Goal: Task Accomplishment & Management: Use online tool/utility

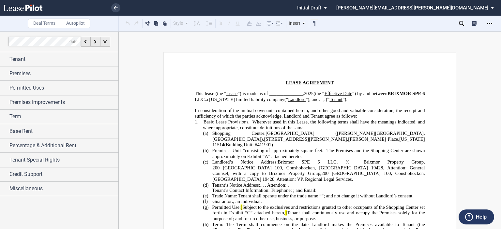
click at [314, 92] on span "(the “" at bounding box center [319, 94] width 11 height 6
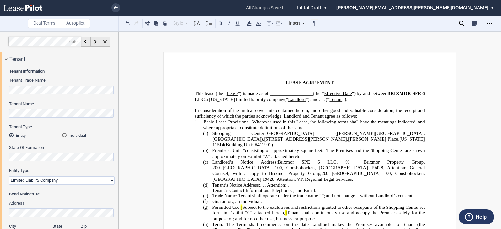
click at [262, 182] on span "," at bounding box center [260, 185] width 1 height 6
drag, startPoint x: 285, startPoint y: 208, endPoint x: 304, endPoint y: 207, distance: 19.3
click at [262, 205] on span ", an individual and , a married couple , , , , and ." at bounding box center [247, 202] width 29 height 6
click at [377, 185] on p "(d) Tenant’s Notice Address: ﻿ ﻿_ ﻿__________________________ , ﻿ ﻿ , ﻿ ﻿ , ﻿ ﻿…" at bounding box center [318, 185] width 212 height 6
click at [319, 205] on span ", an unmarried individual, with an address at" at bounding box center [275, 202] width 85 height 6
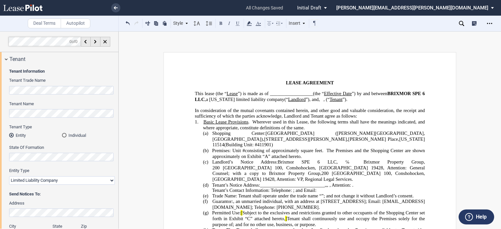
click at [259, 210] on span ", an unmarried individual, with an address at [STREET_ADDRESS]; Email: [EMAIL_A…" at bounding box center [318, 204] width 212 height 11
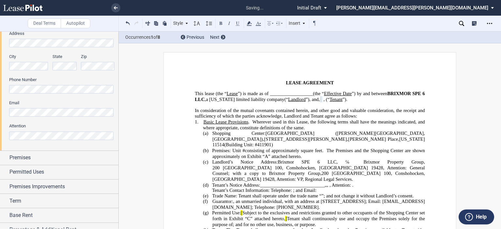
scroll to position [174, 0]
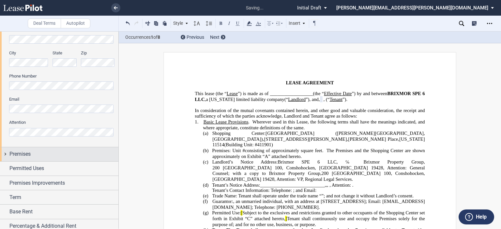
click at [47, 151] on div "Premises" at bounding box center [63, 154] width 109 height 8
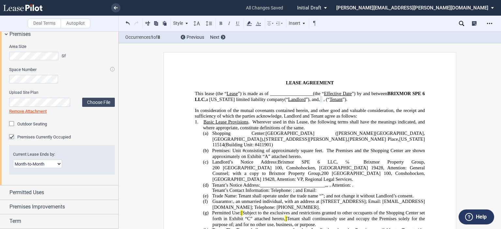
scroll to position [296, 0]
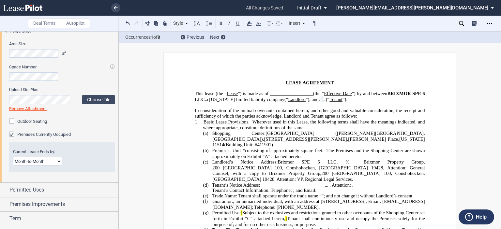
click at [58, 160] on select "Month-to-Month Early Termination Natural Expiration" at bounding box center [37, 161] width 49 height 8
select select "early termination"
click at [13, 157] on select "Month-to-Month Early Termination Natural Expiration" at bounding box center [37, 161] width 49 height 8
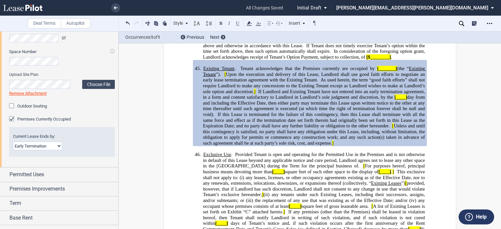
scroll to position [317, 0]
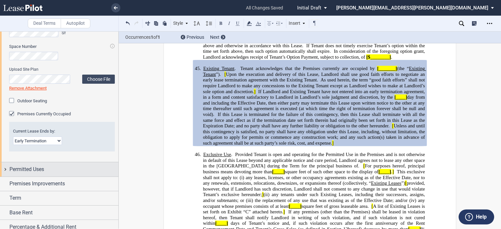
click at [48, 169] on div "Permitted Uses" at bounding box center [63, 170] width 109 height 8
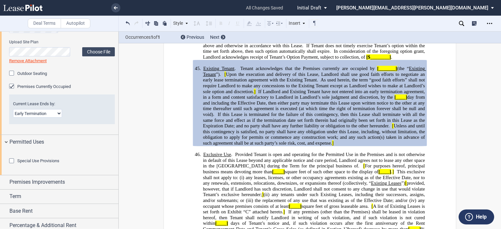
scroll to position [358, 0]
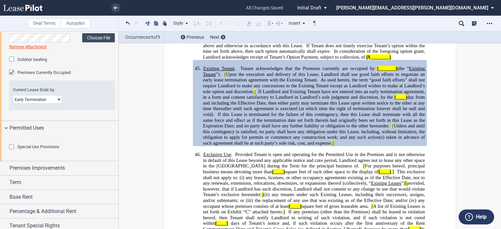
click at [8, 137] on div "Special Use Provisions Restaurant Restaurant" at bounding box center [59, 148] width 118 height 26
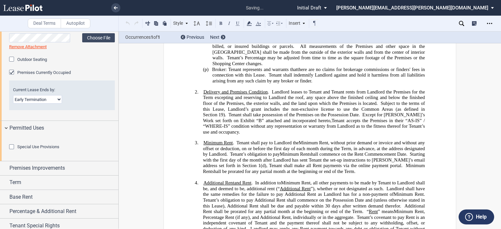
scroll to position [139, 0]
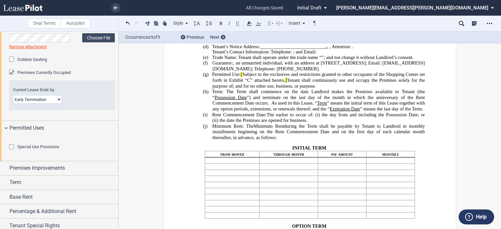
drag, startPoint x: 291, startPoint y: 85, endPoint x: 231, endPoint y: 92, distance: 60.8
click at [231, 89] on span "Tenant shall continuously use and occupy the Premises solely for the purpose of" at bounding box center [319, 83] width 214 height 11
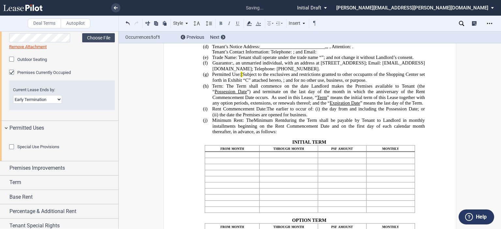
click at [243, 79] on span "Subject to the exclusives and restrictions granted to other occupants of the Sh…" at bounding box center [319, 77] width 214 height 11
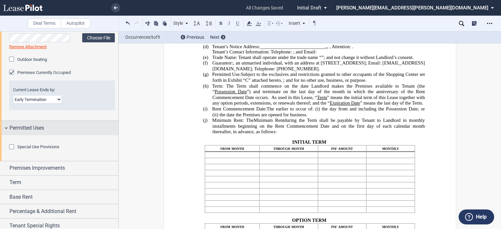
click at [116, 130] on div "Permitted Uses" at bounding box center [63, 128] width 109 height 8
